Goal: Find specific page/section: Find specific page/section

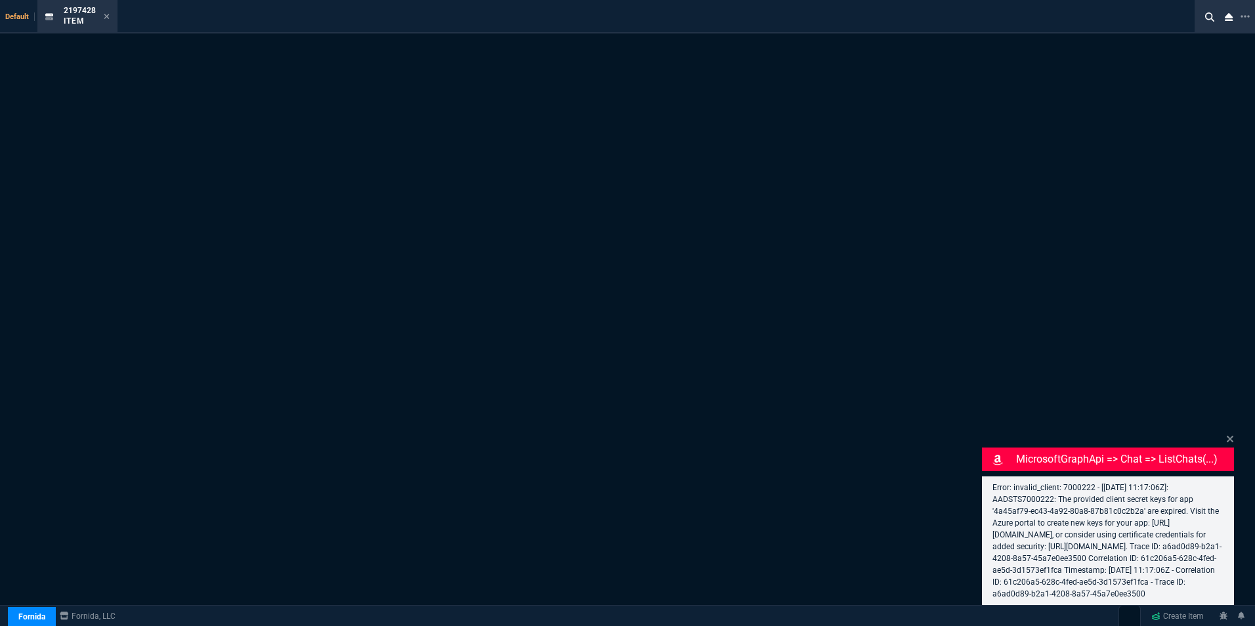
select select "16: [PERSON_NAME]"
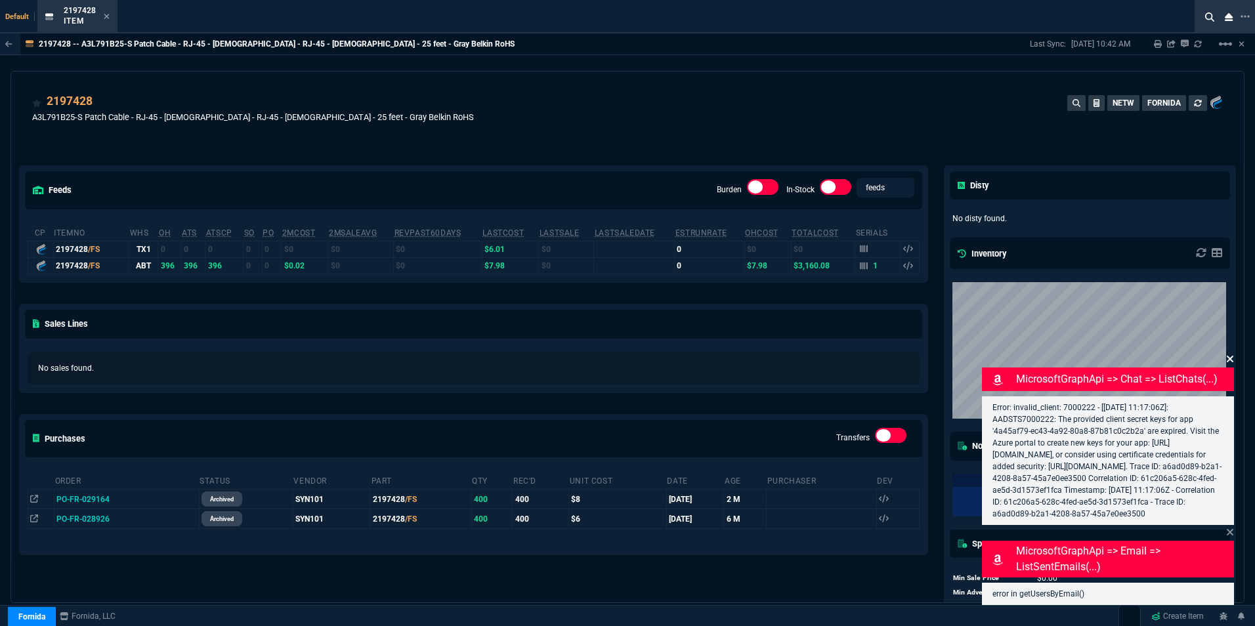
click at [1228, 356] on icon at bounding box center [1229, 359] width 7 height 7
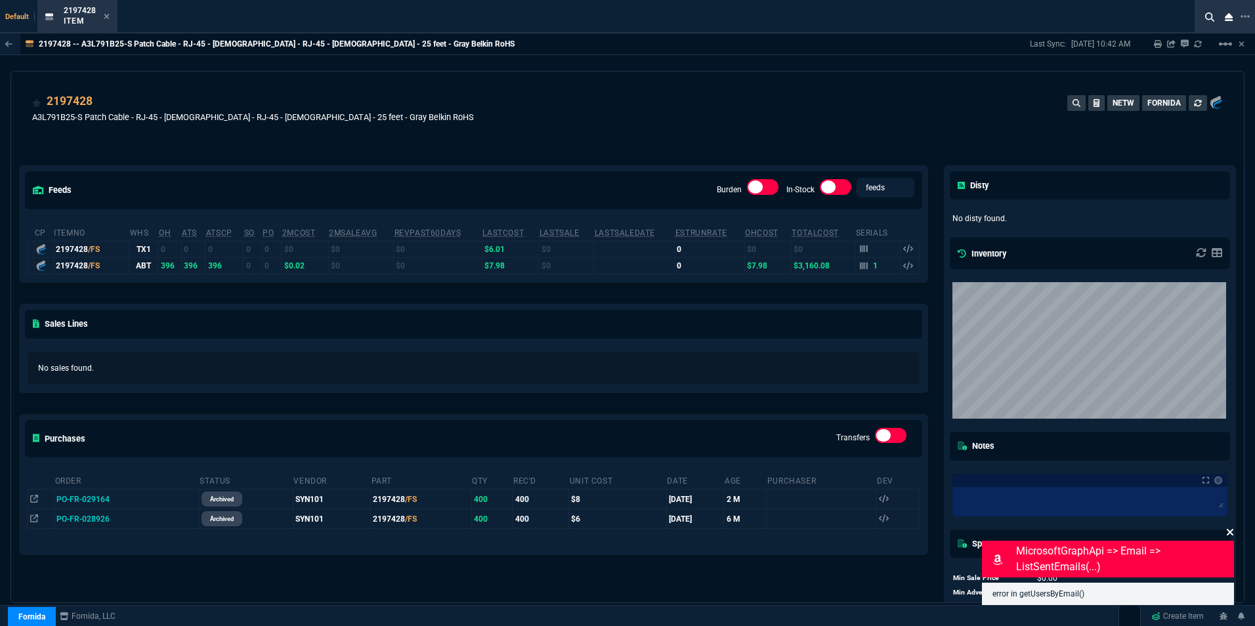
click at [1228, 534] on icon at bounding box center [1229, 532] width 7 height 7
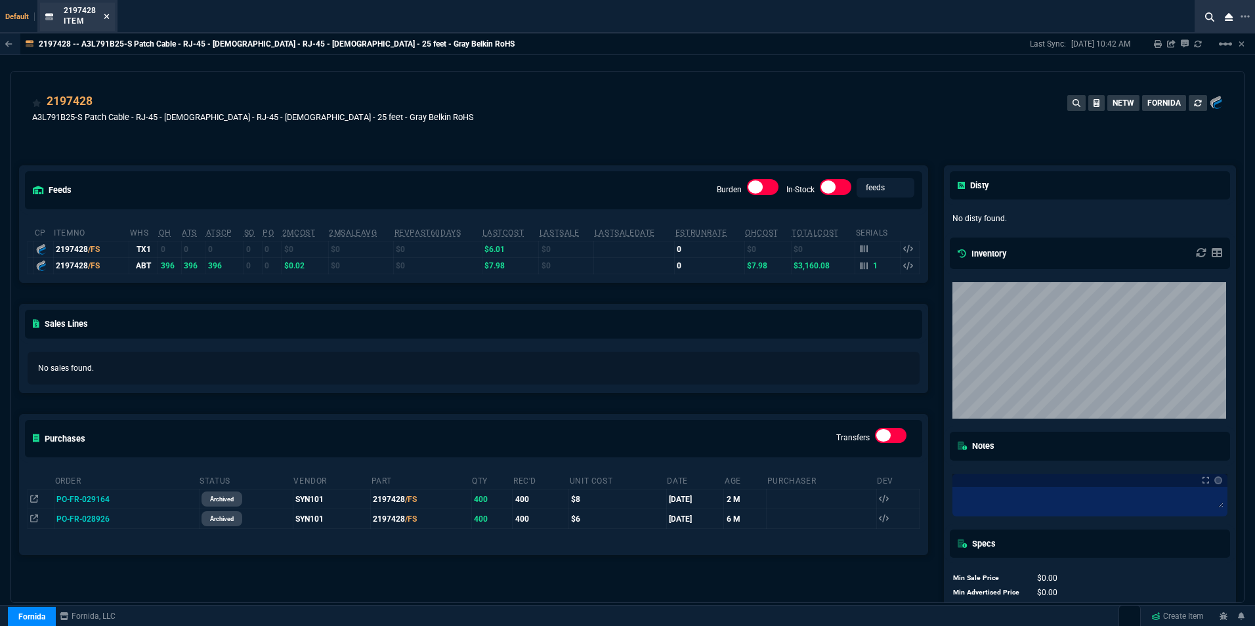
click at [104, 15] on icon at bounding box center [106, 16] width 5 height 5
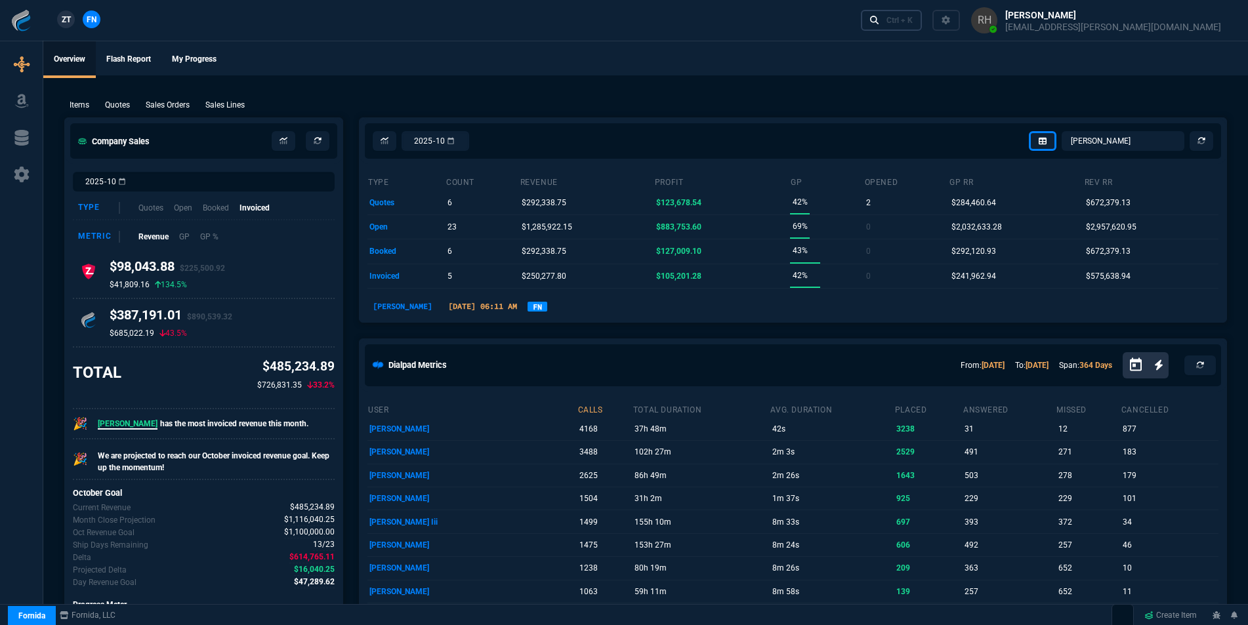
click at [913, 20] on div "Ctrl + K" at bounding box center [899, 20] width 26 height 10
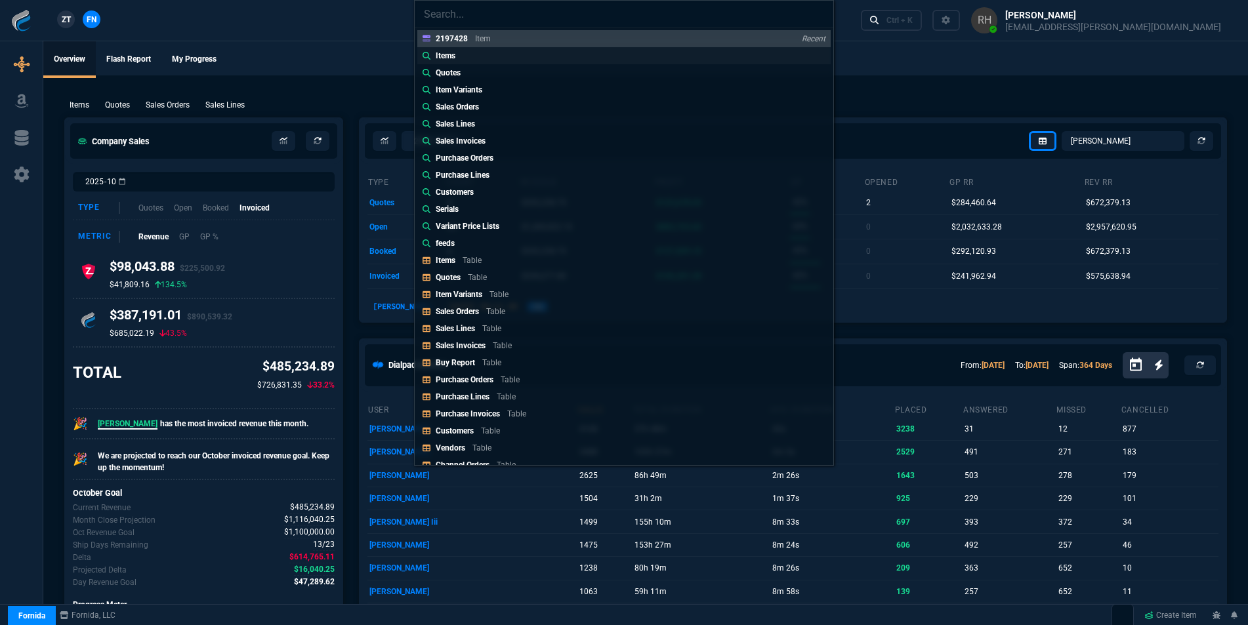
click at [453, 58] on p "Items" at bounding box center [446, 56] width 20 height 12
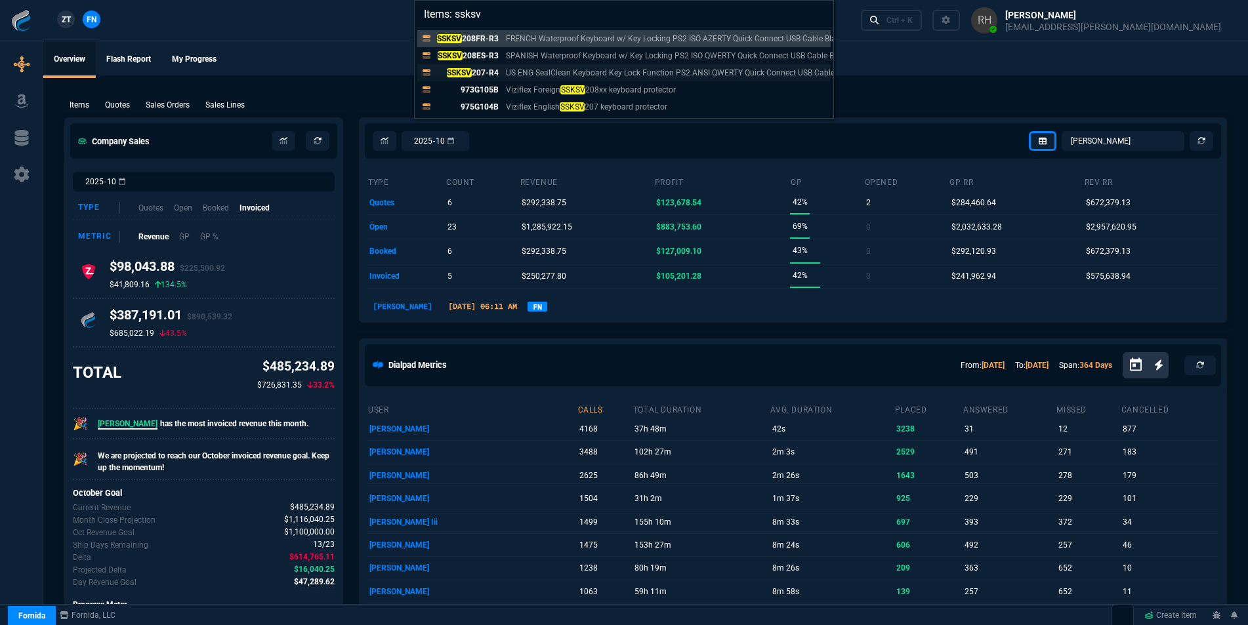
type input "Items: ssksv"
click at [477, 70] on p "SSKSV 207-R4" at bounding box center [467, 73] width 63 height 12
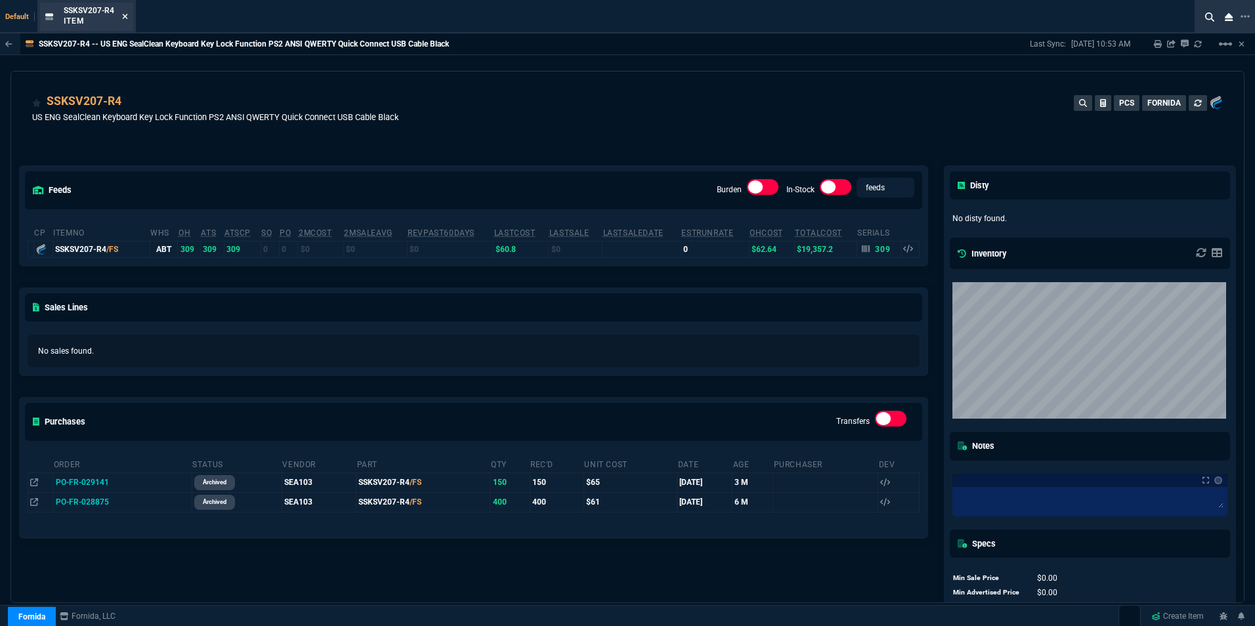
click at [127, 18] on icon at bounding box center [125, 16] width 5 height 5
